Goal: Transaction & Acquisition: Purchase product/service

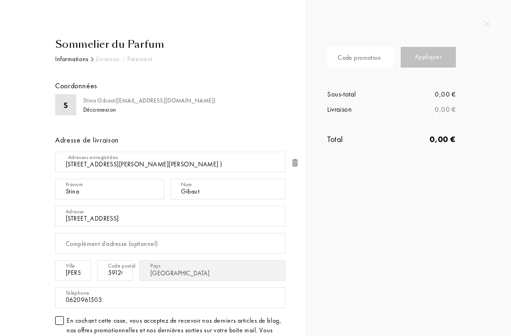
select select "FR"
click at [128, 43] on div "Sommelier du Parfum" at bounding box center [170, 44] width 230 height 15
click at [78, 57] on div "Informations" at bounding box center [72, 59] width 34 height 10
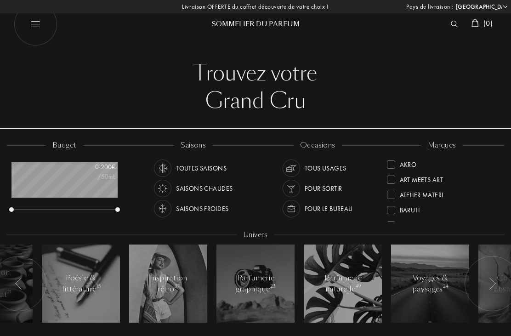
select select "FR"
click at [434, 183] on div "Atelier Materi" at bounding box center [422, 183] width 44 height 12
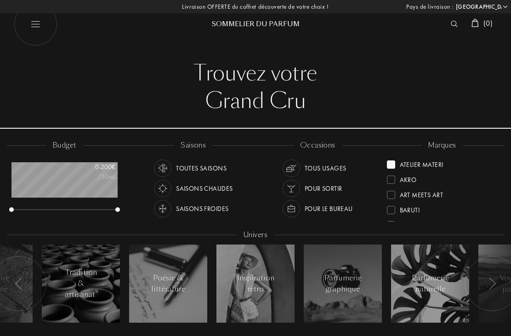
click at [407, 177] on div "Akro" at bounding box center [408, 178] width 17 height 12
click at [393, 180] on div at bounding box center [391, 180] width 8 height 8
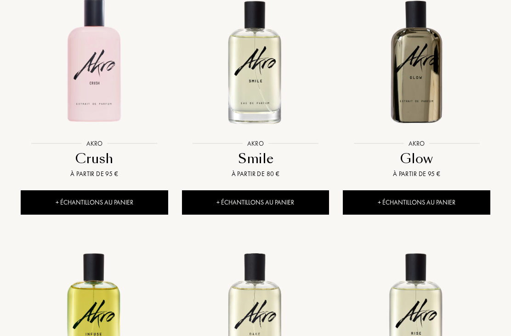
scroll to position [409, 0]
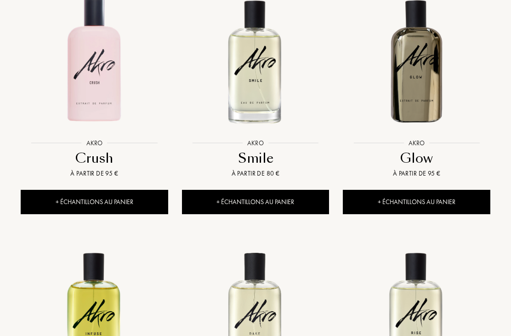
click at [115, 198] on div "+ Échantillons au panier" at bounding box center [95, 202] width 148 height 24
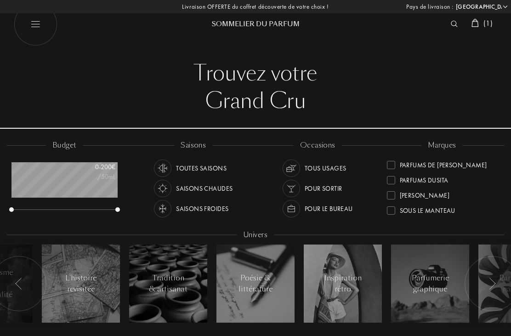
scroll to position [319, 0]
click at [395, 195] on div "Sora Dora" at bounding box center [418, 193] width 63 height 12
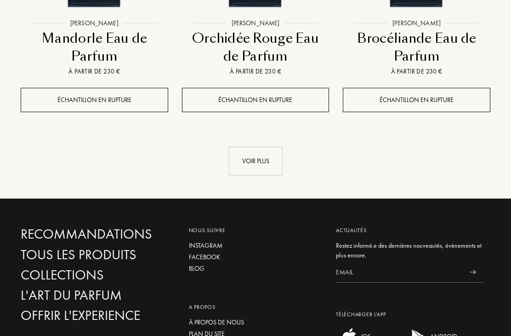
scroll to position [1322, 0]
click at [257, 157] on div "Voir plus" at bounding box center [256, 161] width 54 height 29
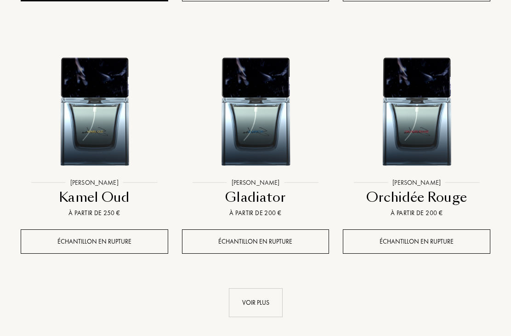
scroll to position [2208, 0]
click at [268, 303] on div "Voir plus" at bounding box center [256, 302] width 54 height 29
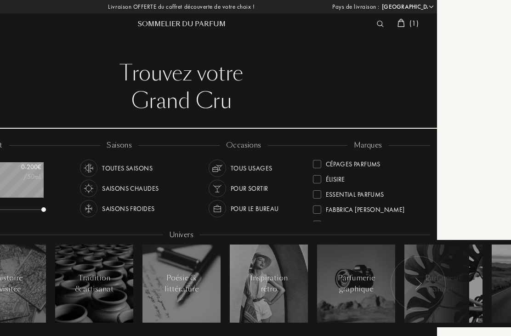
scroll to position [107, 0]
click at [319, 181] on div at bounding box center [317, 179] width 8 height 8
click at [318, 197] on div at bounding box center [317, 195] width 8 height 8
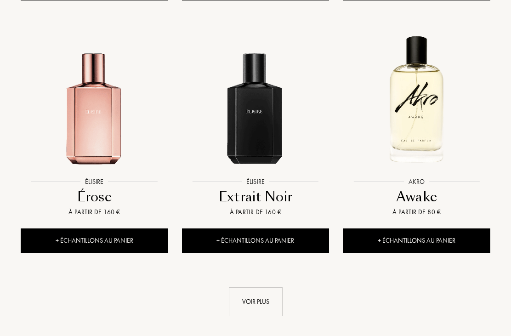
scroll to position [1127, 0]
click at [268, 303] on div "Voir plus" at bounding box center [256, 301] width 54 height 29
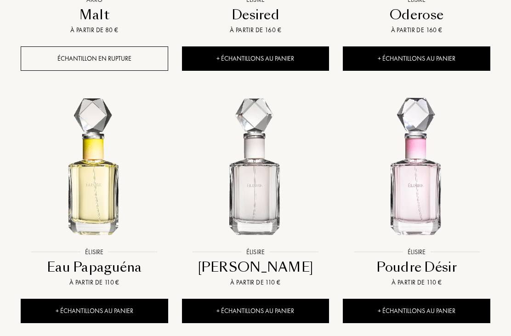
click at [296, 308] on div "+ Échantillons au panier" at bounding box center [256, 311] width 148 height 24
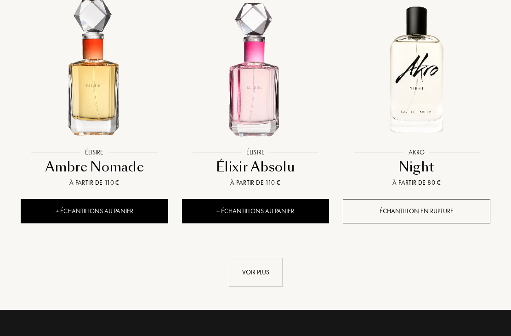
scroll to position [2165, 0]
click at [263, 268] on div "Voir plus" at bounding box center [256, 272] width 54 height 29
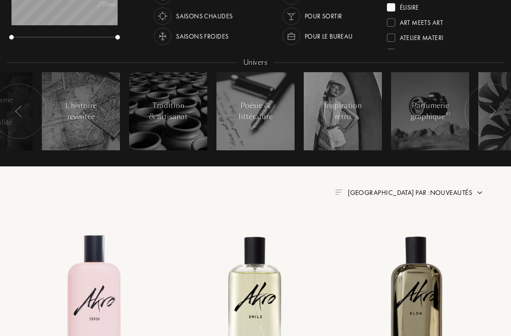
scroll to position [0, 0]
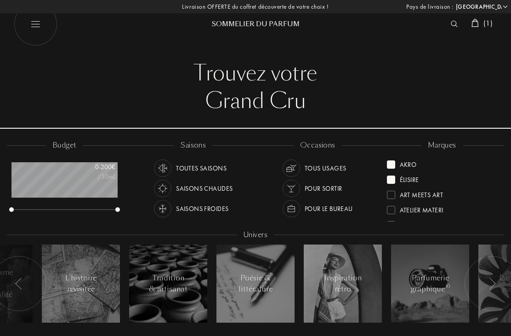
click at [484, 22] on span "( 1 )" at bounding box center [488, 23] width 9 height 10
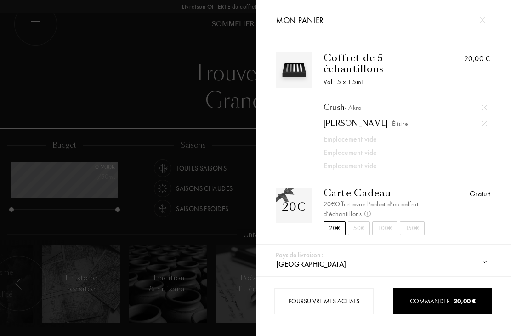
click at [117, 98] on div at bounding box center [128, 168] width 256 height 336
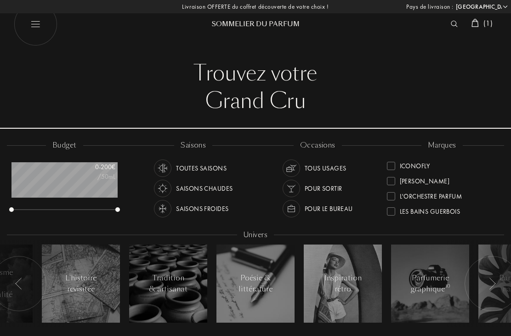
scroll to position [196, 0]
click at [451, 196] on div "L'Orchestre Parfum" at bounding box center [431, 194] width 63 height 12
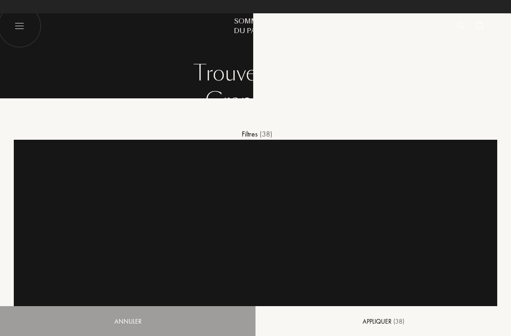
select select "FR"
